Goal: Information Seeking & Learning: Check status

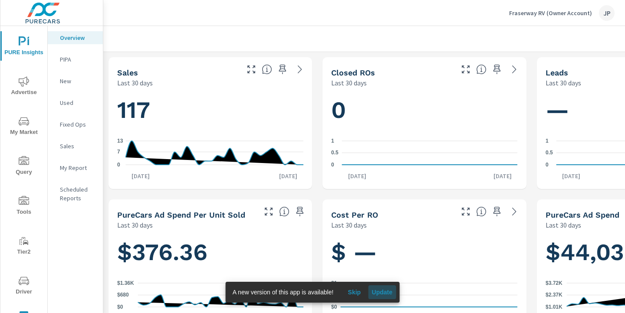
click at [387, 296] on span "Update" at bounding box center [382, 293] width 21 height 8
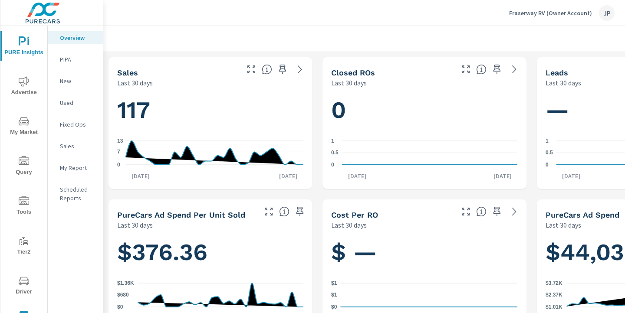
click at [26, 83] on icon "nav menu" at bounding box center [24, 81] width 10 height 10
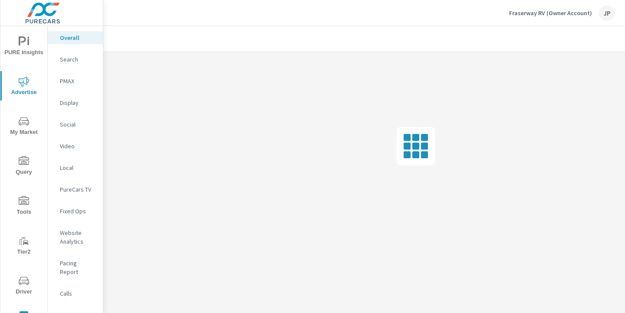
click at [76, 126] on p "Social" at bounding box center [78, 124] width 36 height 9
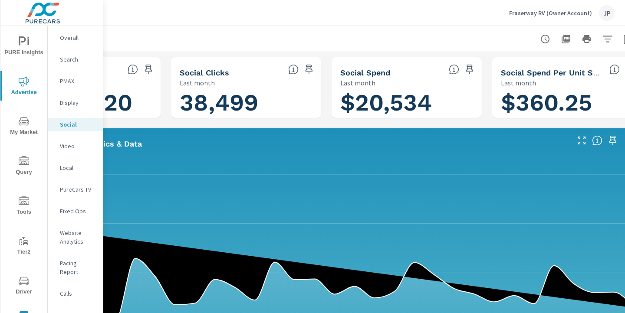
scroll to position [0, 121]
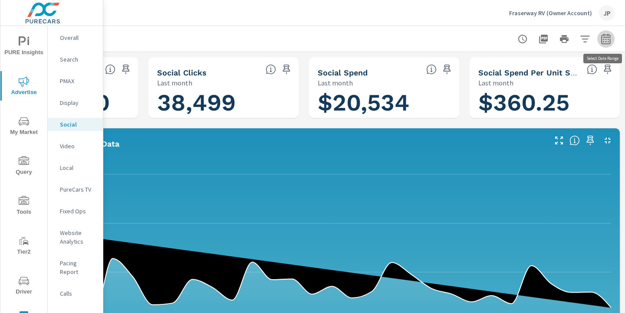
click at [603, 40] on icon "button" at bounding box center [606, 39] width 10 height 10
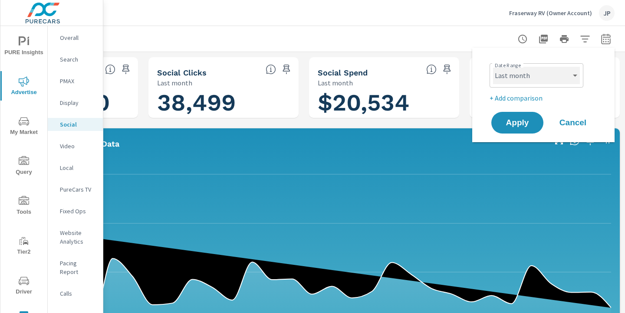
click at [537, 82] on select "Custom Yesterday Last week Last 7 days Last 14 days Last 30 days Last 45 days L…" at bounding box center [536, 75] width 87 height 17
click at [493, 67] on select "Custom Yesterday Last week Last 7 days Last 14 days Last 30 days Last 45 days L…" at bounding box center [536, 75] width 87 height 17
select select "Last 30 days"
click at [512, 99] on p "+ Add comparison" at bounding box center [545, 98] width 111 height 10
select select "Previous period"
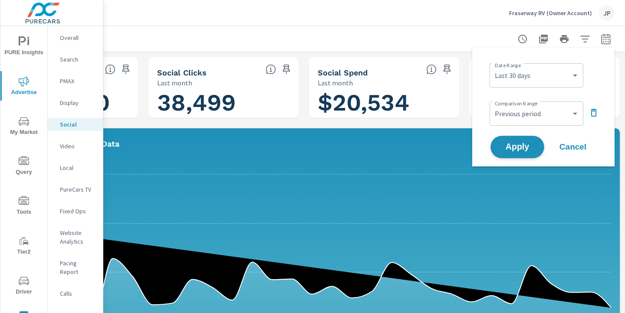
click at [514, 150] on span "Apply" at bounding box center [518, 147] width 36 height 8
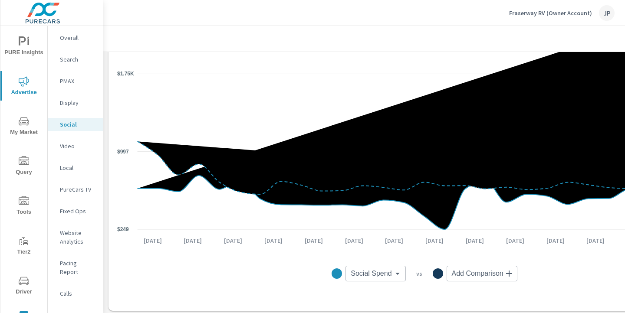
scroll to position [200, 121]
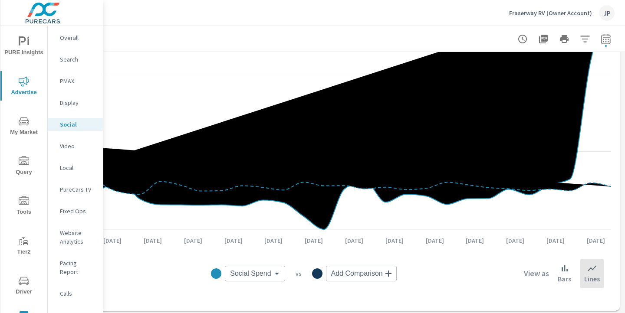
click at [569, 164] on icon at bounding box center [314, 113] width 594 height 234
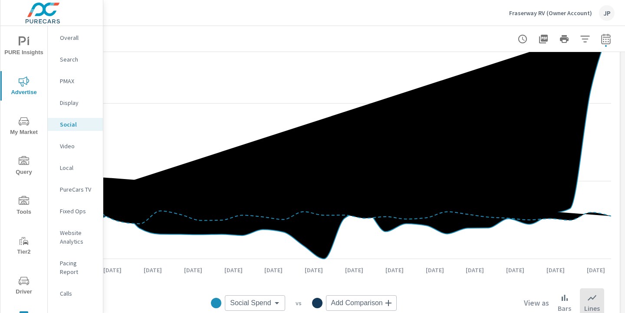
scroll to position [146, 121]
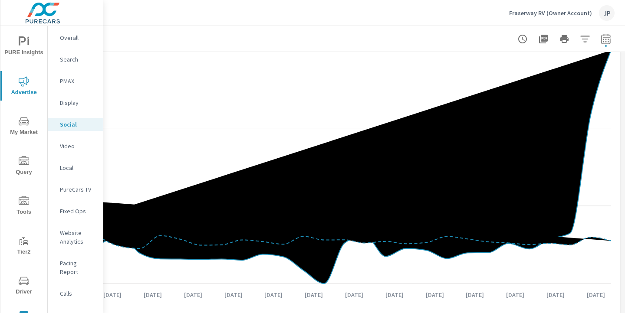
click at [63, 34] on p "Overall" at bounding box center [78, 37] width 36 height 9
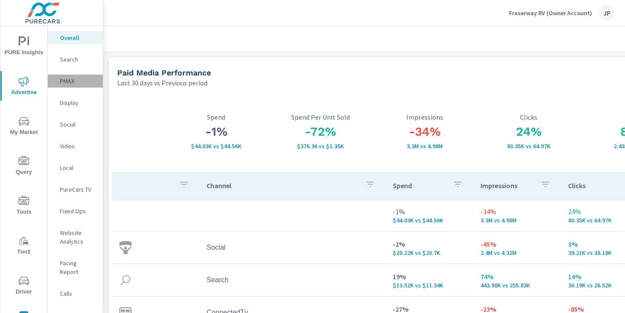
click at [64, 77] on p "PMAX" at bounding box center [78, 81] width 36 height 9
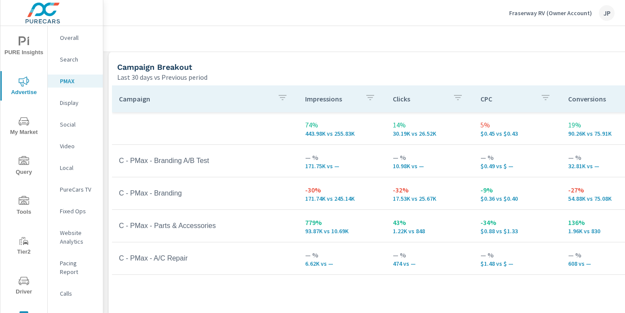
scroll to position [102, 0]
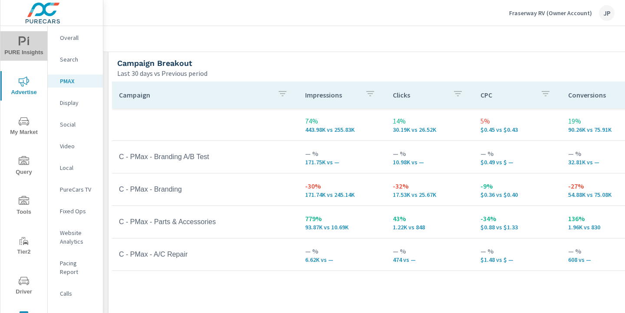
click at [26, 36] on icon "nav menu" at bounding box center [24, 41] width 10 height 10
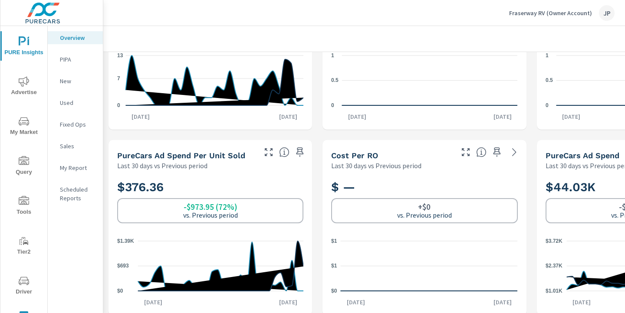
scroll to position [113, 0]
